Goal: Contribute content: Add original content to the website for others to see

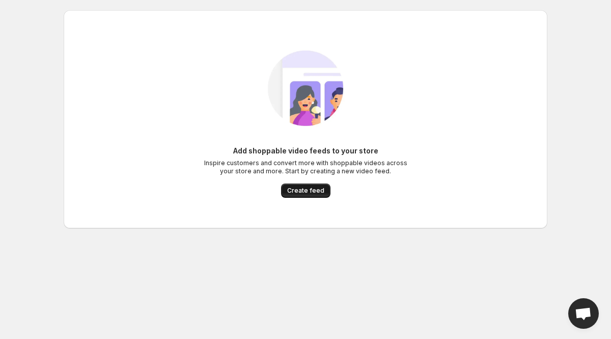
click at [294, 188] on span "Create feed" at bounding box center [305, 190] width 37 height 8
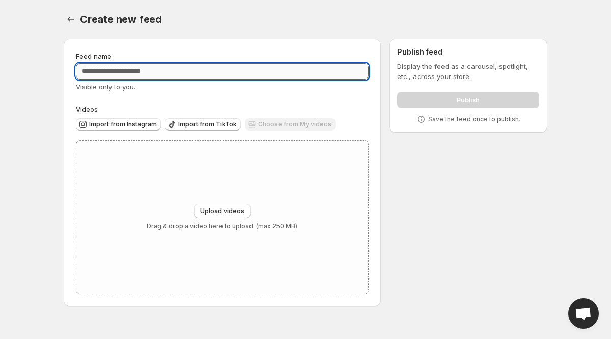
click at [194, 70] on input "Feed name" at bounding box center [222, 71] width 293 height 16
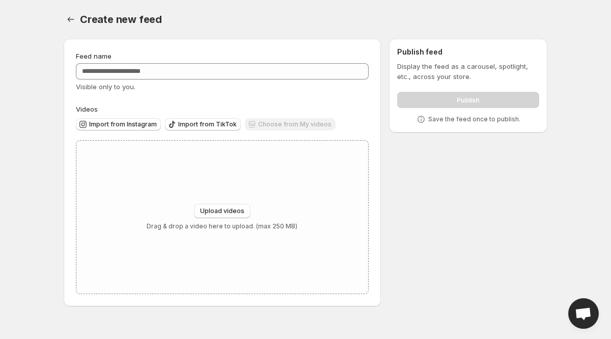
click at [259, 122] on div "Choose from My videos" at bounding box center [290, 125] width 91 height 14
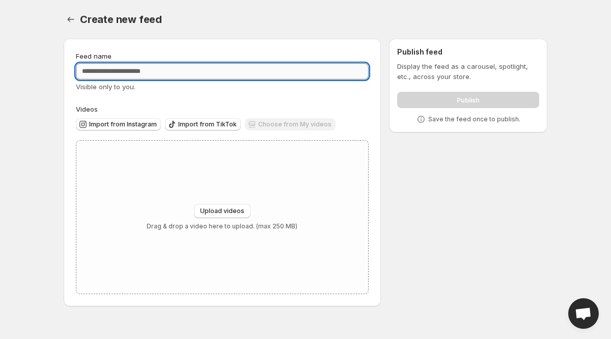
click at [187, 71] on input "Feed name" at bounding box center [222, 71] width 293 height 16
type input "**********"
click at [217, 210] on span "Upload videos" at bounding box center [222, 211] width 44 height 8
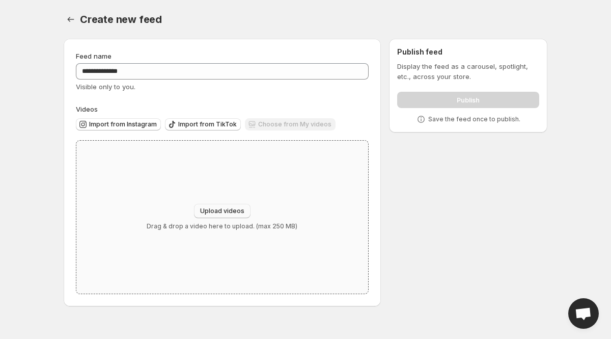
type input "**********"
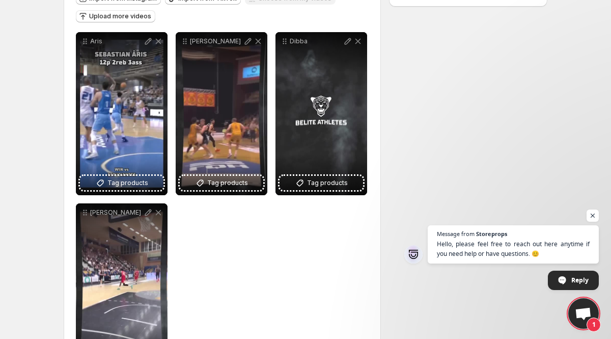
scroll to position [178, 0]
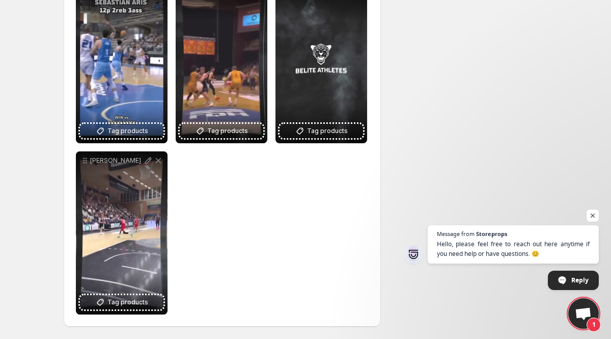
click at [300, 226] on div "**********" at bounding box center [222, 147] width 293 height 334
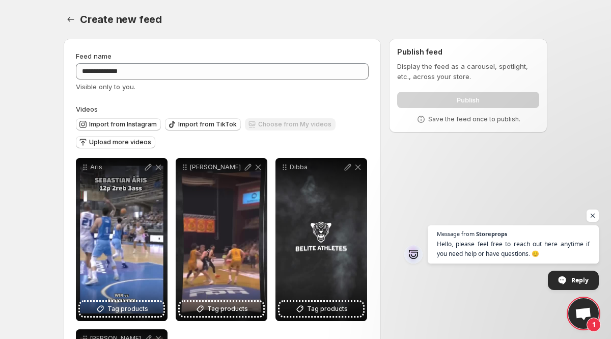
click at [442, 101] on div "Publish" at bounding box center [468, 98] width 142 height 20
click at [282, 97] on div "**********" at bounding box center [222, 271] width 293 height 441
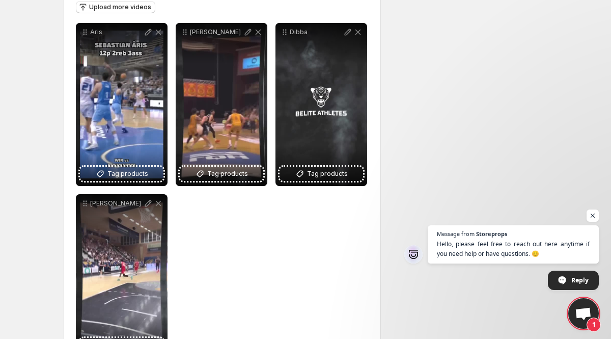
scroll to position [178, 0]
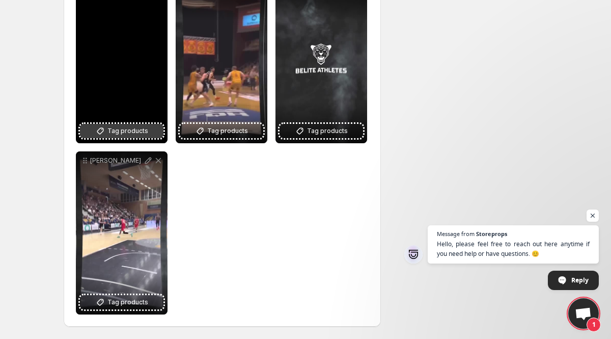
click at [137, 135] on span "Tag products" at bounding box center [127, 131] width 41 height 10
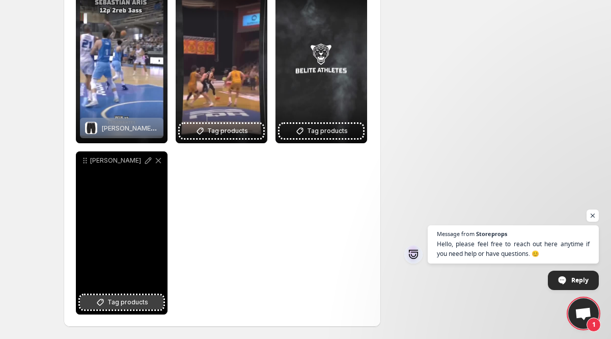
click at [122, 305] on span "Tag products" at bounding box center [127, 302] width 41 height 10
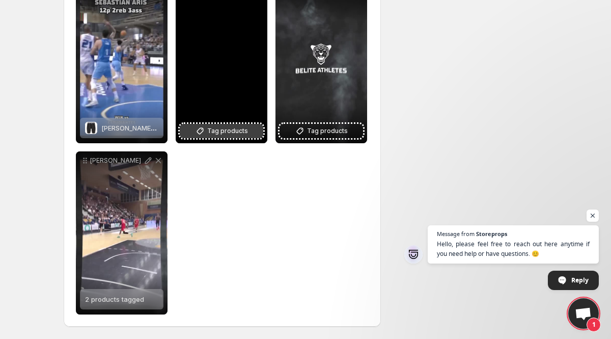
click at [243, 134] on span "Tag products" at bounding box center [227, 131] width 41 height 10
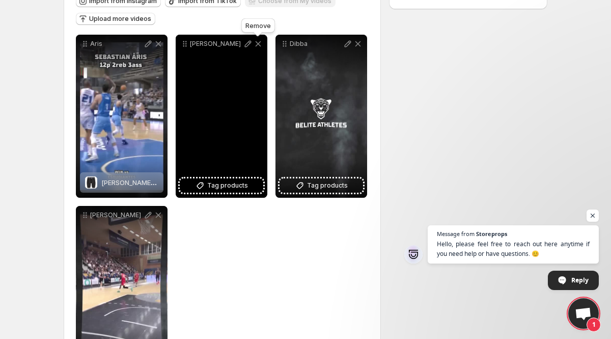
click at [258, 44] on icon at bounding box center [259, 44] width 6 height 6
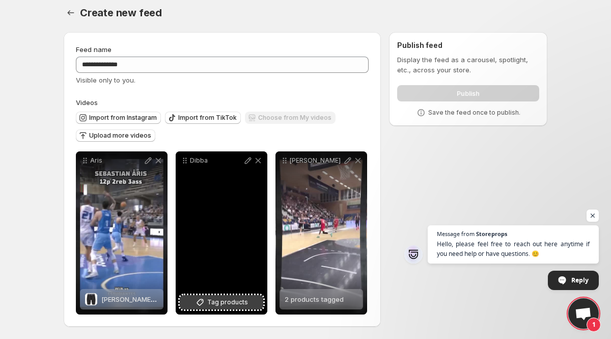
click at [223, 306] on span "Tag products" at bounding box center [227, 302] width 41 height 10
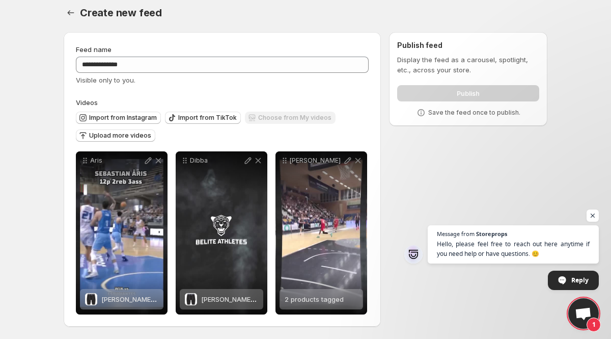
click at [343, 109] on div "Import from Instagram Import from TikTok Choose from My videos Upload more vide…" at bounding box center [220, 125] width 297 height 36
click at [426, 115] on icon at bounding box center [421, 112] width 10 height 10
click at [593, 213] on span "Open chat" at bounding box center [592, 215] width 13 height 13
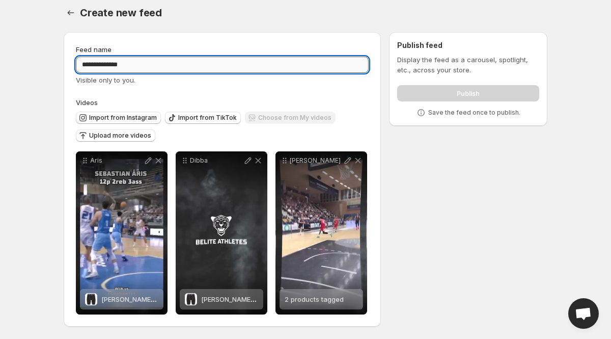
click at [225, 61] on input "**********" at bounding box center [222, 65] width 293 height 16
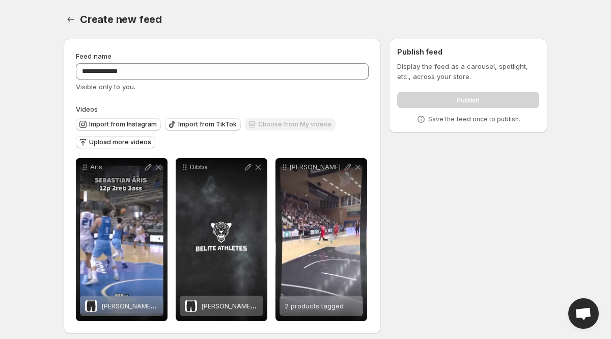
click at [458, 100] on div "Publish" at bounding box center [468, 98] width 142 height 20
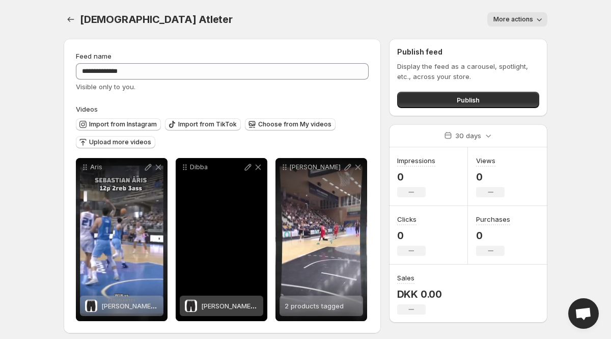
scroll to position [7, 0]
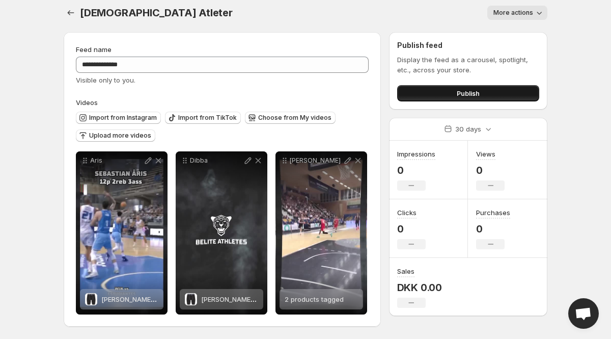
click at [454, 92] on button "Publish" at bounding box center [468, 93] width 142 height 16
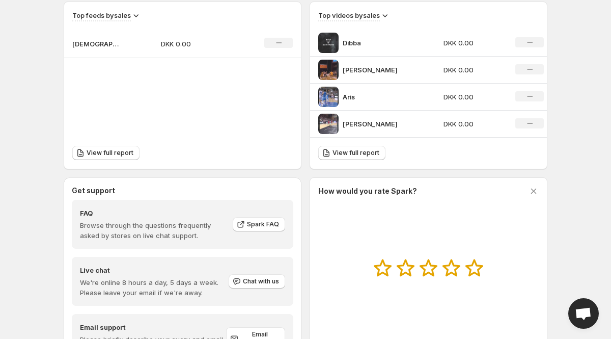
scroll to position [354, 0]
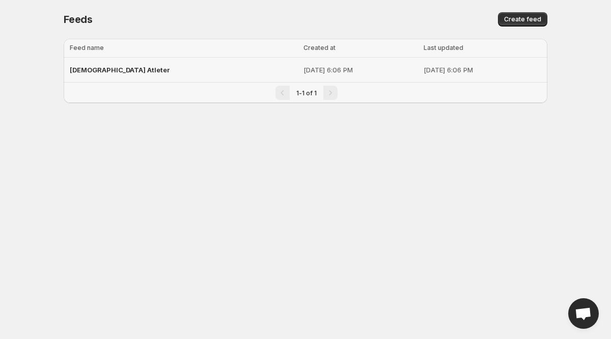
click at [97, 68] on span "Danske Atleter" at bounding box center [120, 70] width 100 height 8
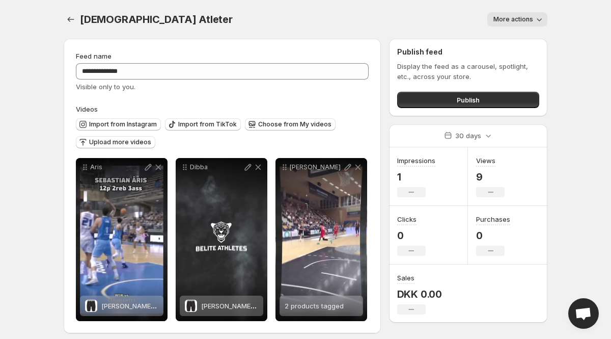
click at [532, 19] on span "More actions" at bounding box center [513, 19] width 40 height 8
click at [564, 48] on body "**********" at bounding box center [305, 169] width 611 height 339
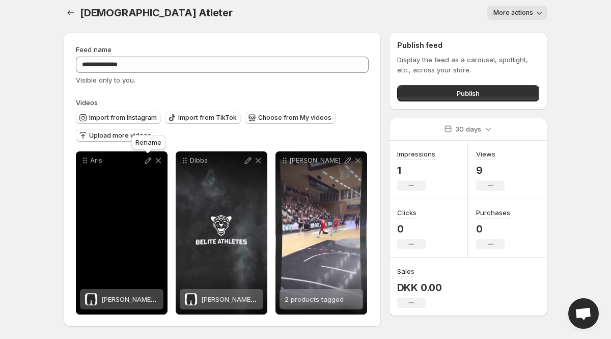
click at [145, 162] on icon at bounding box center [148, 160] width 7 height 7
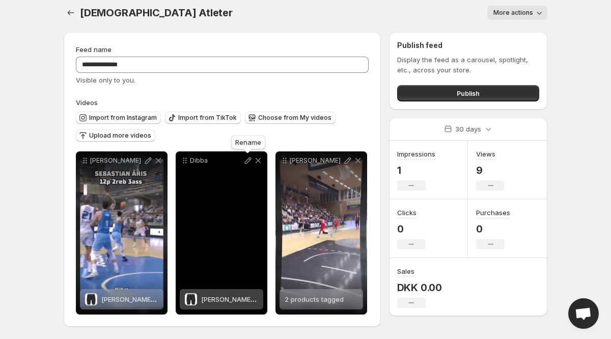
click at [248, 160] on icon at bounding box center [248, 160] width 10 height 10
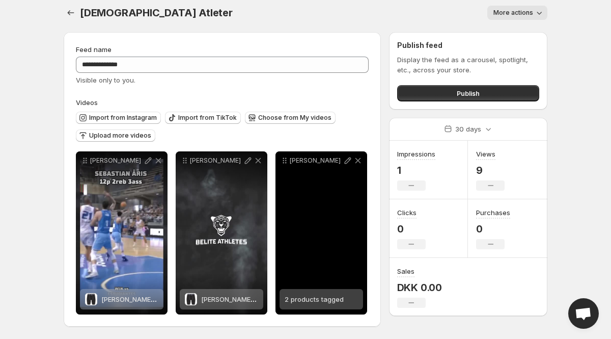
click at [328, 301] on span "2 products tagged" at bounding box center [314, 299] width 59 height 8
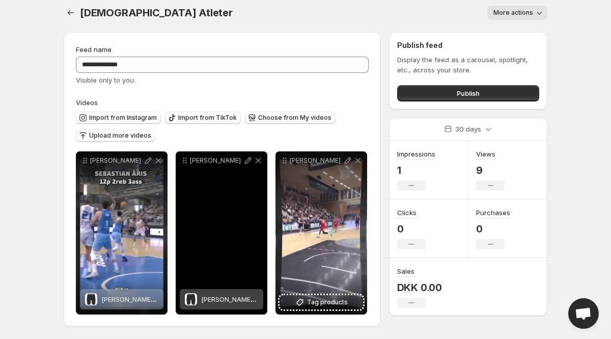
click at [208, 299] on span "Korte Compression Tights" at bounding box center [260, 299] width 118 height 8
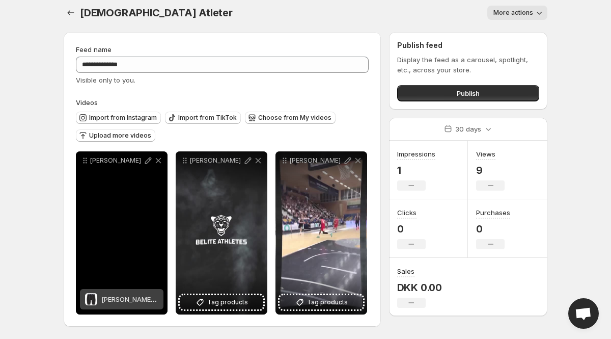
click at [99, 298] on div "Korte Compression Tights" at bounding box center [121, 299] width 83 height 20
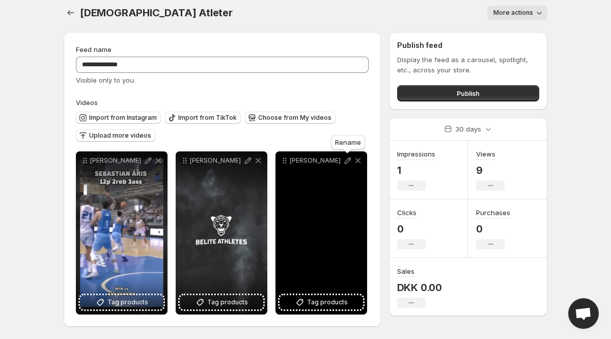
click at [346, 164] on icon at bounding box center [348, 160] width 10 height 10
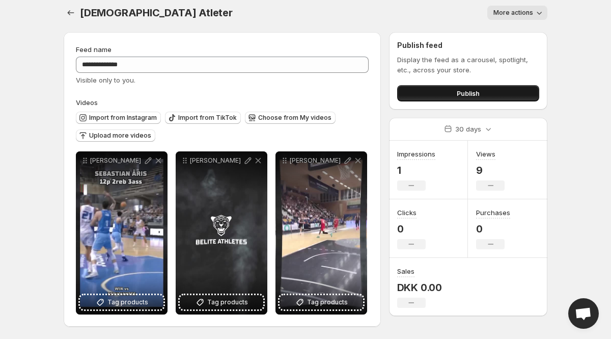
click at [452, 90] on button "Publish" at bounding box center [468, 93] width 142 height 16
